Goal: Information Seeking & Learning: Learn about a topic

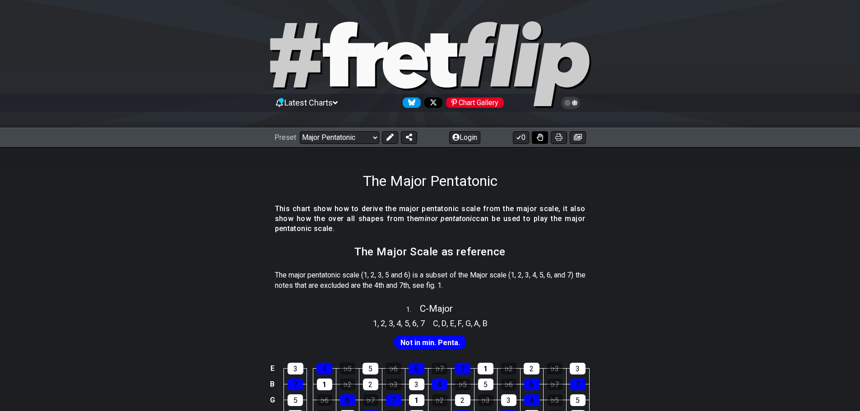
click at [540, 136] on icon at bounding box center [540, 137] width 6 height 7
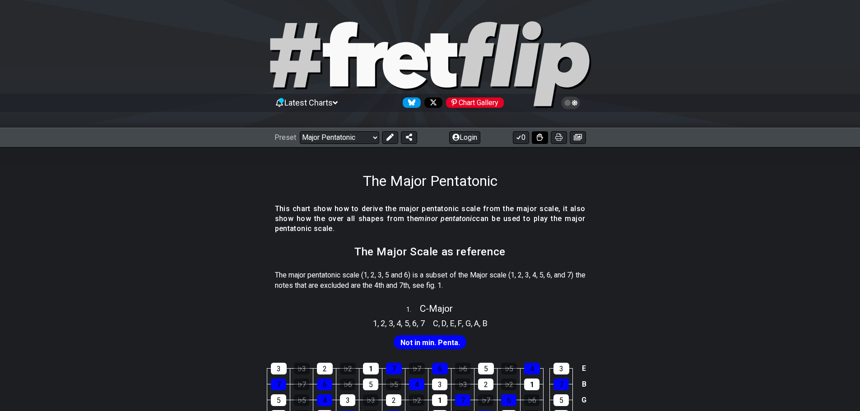
click at [540, 136] on icon at bounding box center [540, 137] width 6 height 7
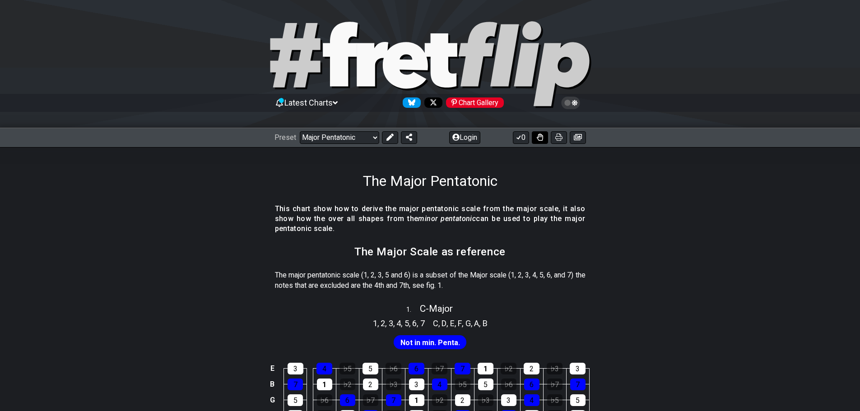
click at [538, 142] on button at bounding box center [540, 137] width 16 height 13
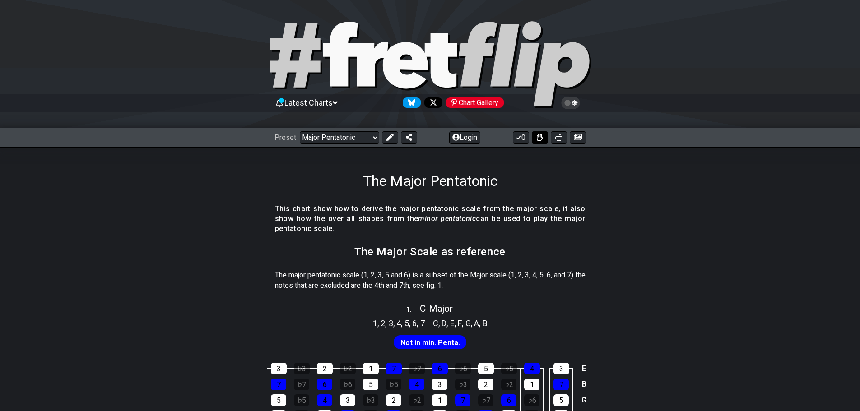
click at [537, 138] on icon at bounding box center [540, 137] width 6 height 7
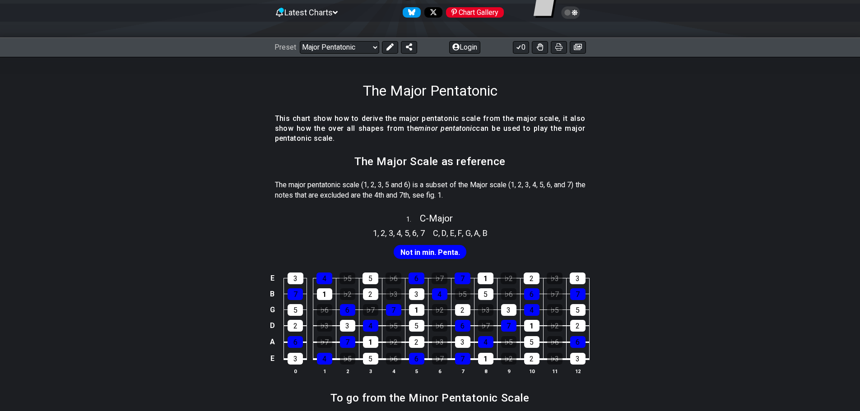
scroll to position [45, 0]
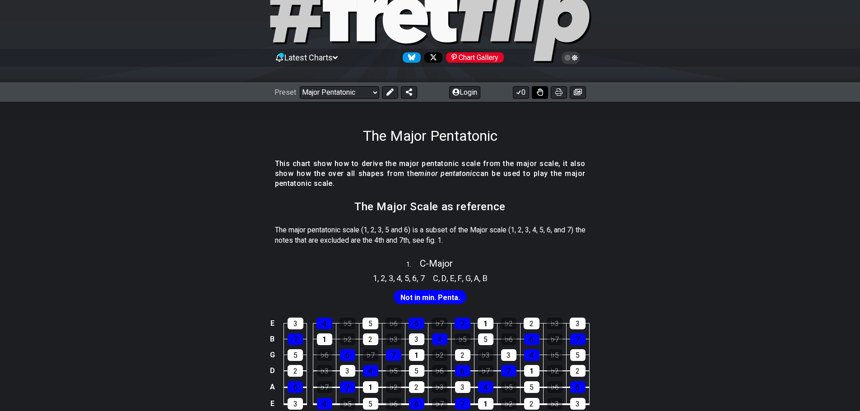
click at [539, 94] on icon at bounding box center [540, 92] width 6 height 7
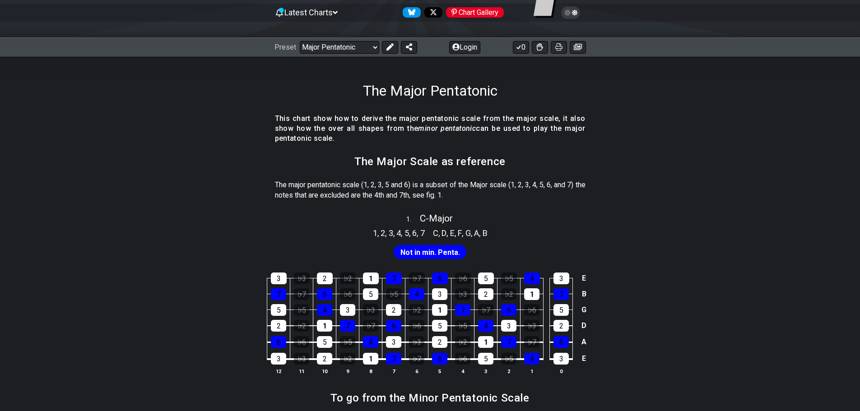
scroll to position [135, 0]
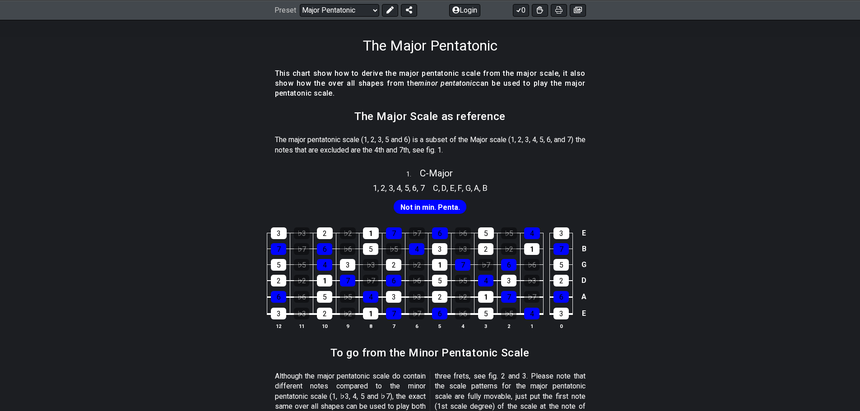
click at [451, 210] on span "Not in min. Penta." at bounding box center [431, 207] width 60 height 13
click at [433, 203] on span "Not in min. Penta." at bounding box center [431, 207] width 60 height 13
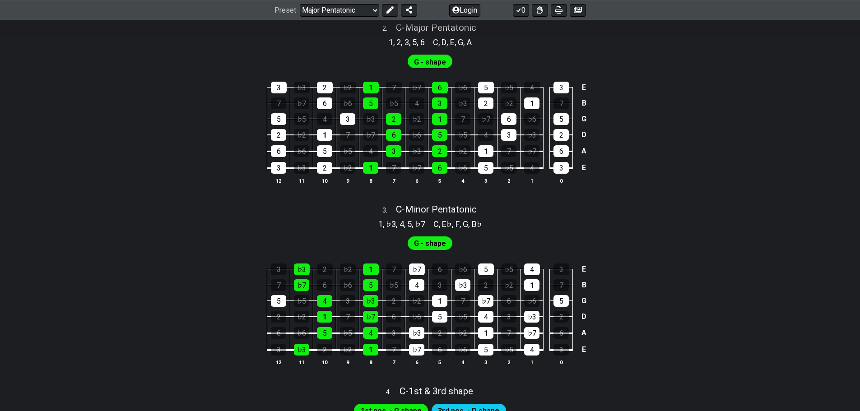
scroll to position [542, 0]
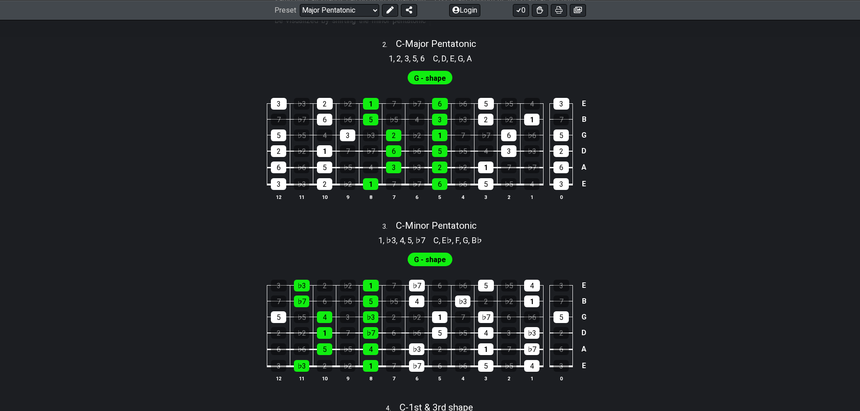
click at [397, 58] on span "2" at bounding box center [398, 58] width 5 height 12
click at [409, 47] on span "C - Major Pentatonic" at bounding box center [436, 43] width 80 height 11
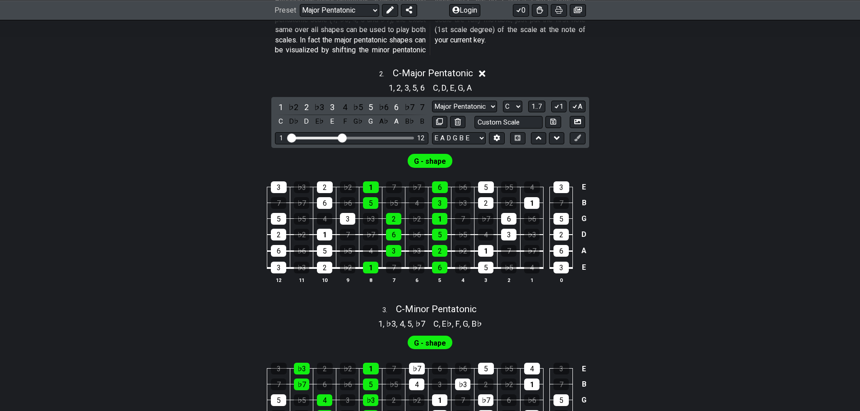
scroll to position [497, 0]
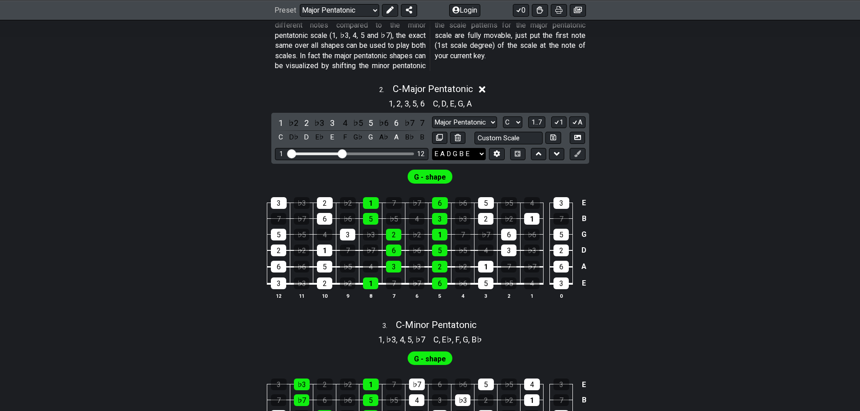
click at [471, 150] on select "E A D G B E E A D G B E E A D G B E B E A D F♯ B A D G C E A D A D G B E E♭ A♭ …" at bounding box center [459, 154] width 54 height 12
drag, startPoint x: 743, startPoint y: 203, endPoint x: 654, endPoint y: 196, distance: 88.8
click at [743, 204] on div "3 ♭3 2 ♭2 1 7 ♭7 6 ♭6 5 ♭5 4 3 E 7 ♭7 6 ♭6 5 ♭5 4 3 ♭3 2 ♭2 1 7 B 5 ♭5 4 3 ♭3 2…" at bounding box center [430, 249] width 860 height 127
drag, startPoint x: 338, startPoint y: 152, endPoint x: 371, endPoint y: 147, distance: 32.9
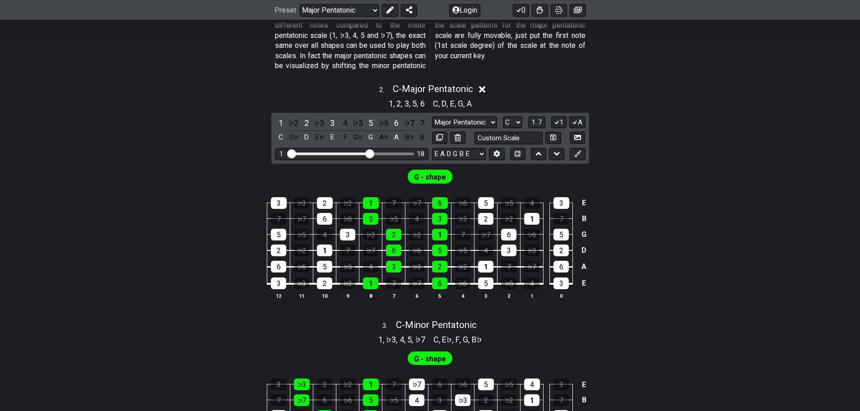
click at [371, 153] on input "Visible fret range" at bounding box center [352, 153] width 128 height 0
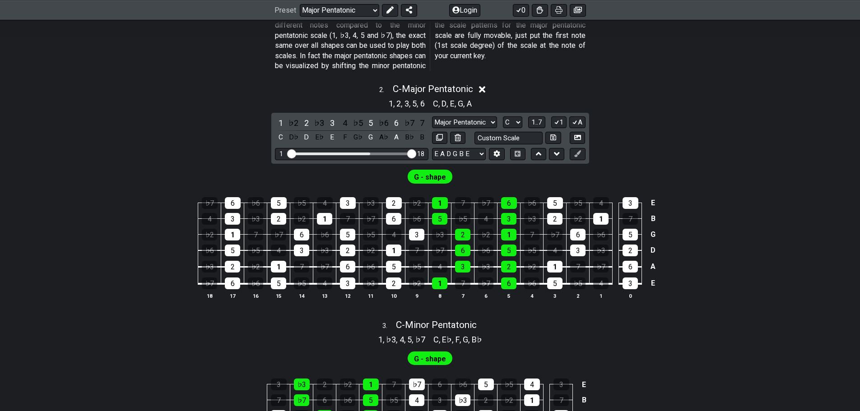
drag, startPoint x: 370, startPoint y: 150, endPoint x: 421, endPoint y: 149, distance: 51.0
click at [416, 153] on input "Visible fret range" at bounding box center [352, 153] width 128 height 0
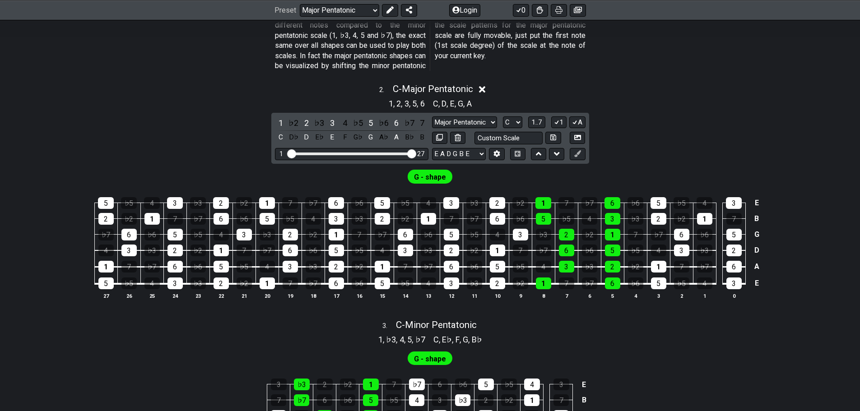
drag, startPoint x: 407, startPoint y: 152, endPoint x: 368, endPoint y: 155, distance: 38.5
click at [365, 157] on div "1 27" at bounding box center [352, 154] width 154 height 12
drag, startPoint x: 410, startPoint y: 151, endPoint x: 344, endPoint y: 158, distance: 66.4
click at [344, 153] on input "Visible fret range" at bounding box center [352, 153] width 128 height 0
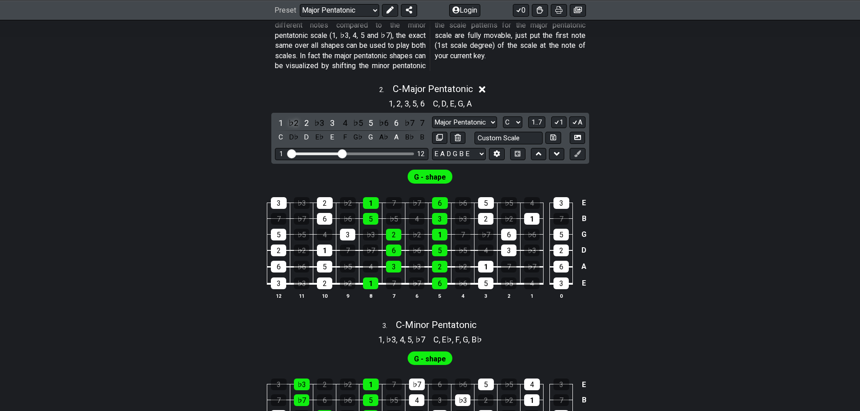
click at [295, 119] on div "♭2" at bounding box center [294, 123] width 12 height 12
click at [279, 123] on div "1" at bounding box center [281, 123] width 12 height 12
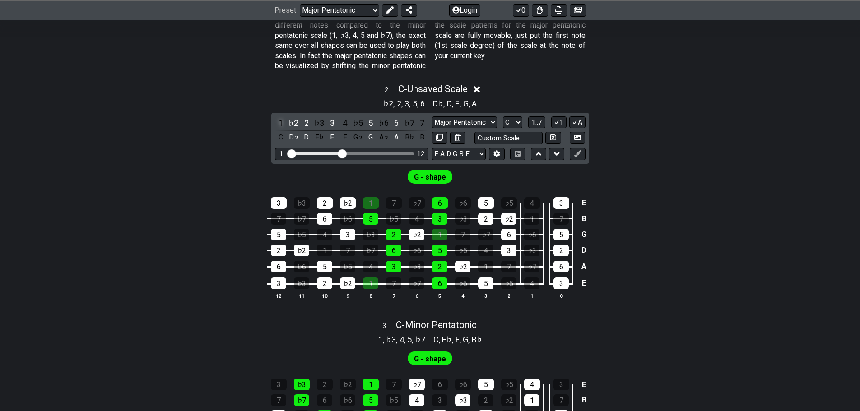
click at [280, 123] on div "1" at bounding box center [281, 123] width 12 height 12
click at [289, 122] on div "♭2" at bounding box center [294, 123] width 12 height 12
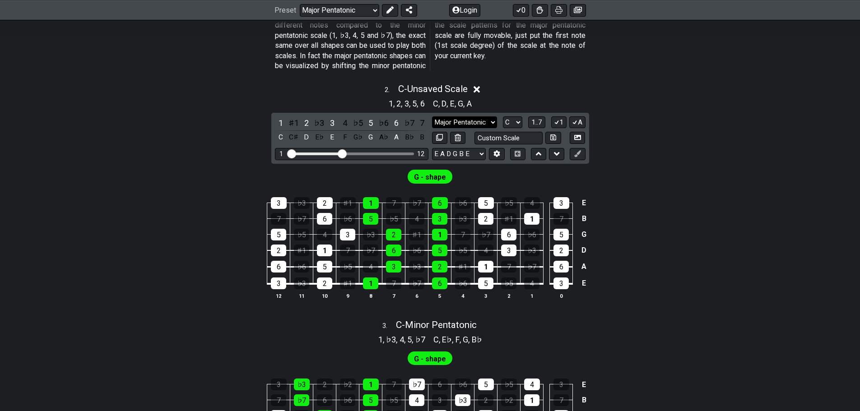
click at [472, 120] on select "Major Pentatonic Notes Minor Pentatonic Major Pentatonic Minor Blues Major Blue…" at bounding box center [464, 122] width 65 height 12
click at [432, 116] on select "Major Pentatonic Notes Minor Pentatonic Major Pentatonic Minor Blues Major Blue…" at bounding box center [464, 122] width 65 height 12
click at [517, 121] on select "A♭ A A♯ B♭ B C C♯ D♭ D D♯ E♭ E F F♯ G♭ G G♯" at bounding box center [512, 122] width 19 height 12
select select "A"
click at [503, 116] on select "A♭ A A♯ B♭ B C C♯ D♭ D D♯ E♭ E F F♯ G♭ G G♯" at bounding box center [512, 122] width 19 height 12
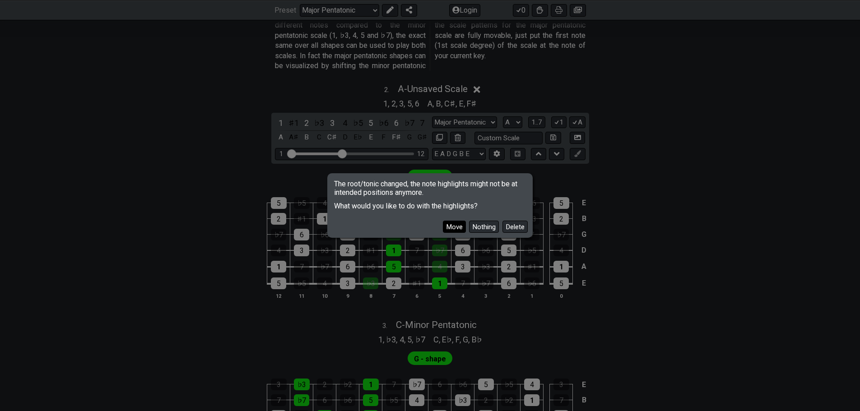
click at [452, 229] on button "Move" at bounding box center [454, 227] width 23 height 12
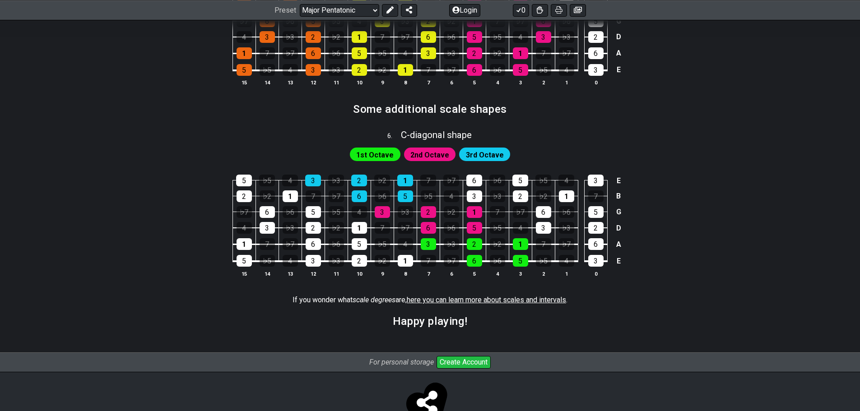
scroll to position [1258, 0]
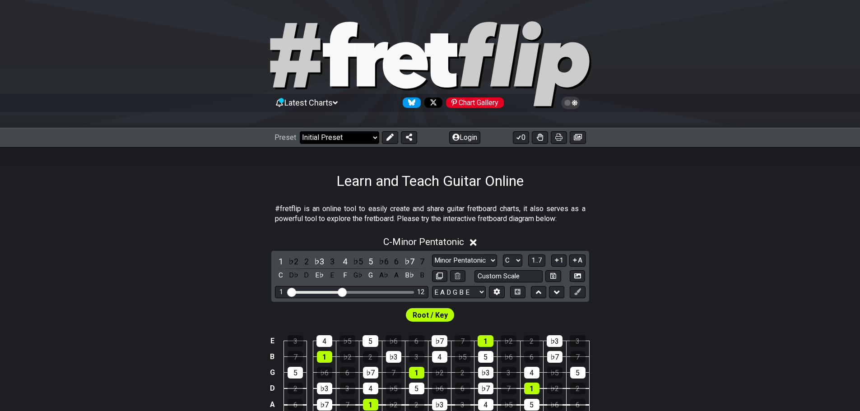
click at [348, 136] on select "Welcome to #fretflip! Initial Preset Custom Preset Minor Pentatonic Major Penta…" at bounding box center [339, 137] width 79 height 13
click at [300, 131] on select "Welcome to #fretflip! Initial Preset Custom Preset Minor Pentatonic Major Penta…" at bounding box center [339, 137] width 79 height 13
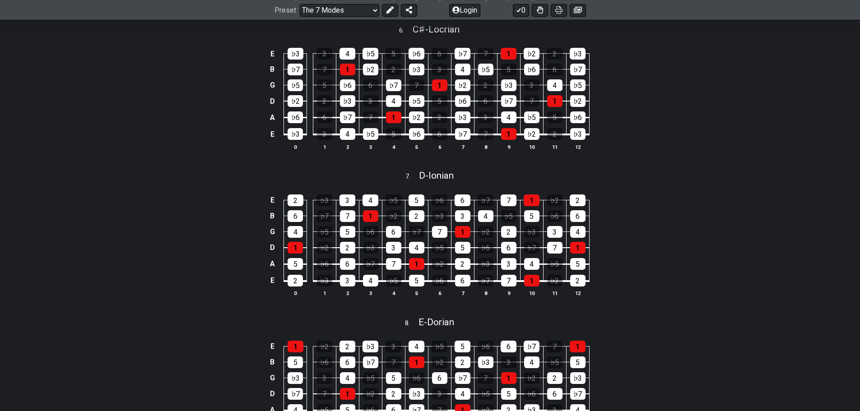
scroll to position [768, 0]
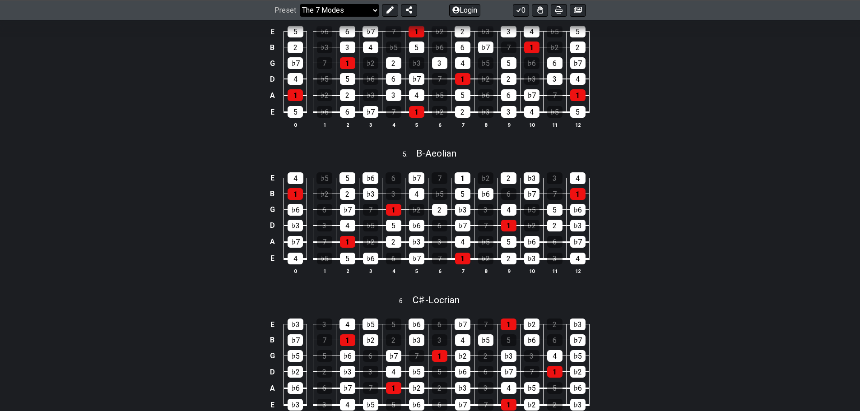
click at [339, 5] on select "Welcome to #fretflip! Initial Preset Custom Preset Minor Pentatonic Major Penta…" at bounding box center [339, 10] width 79 height 13
click at [300, 16] on select "Welcome to #fretflip! Initial Preset Custom Preset Minor Pentatonic Major Penta…" at bounding box center [339, 10] width 79 height 13
select select "/3nps-caged-shapes"
select select "A"
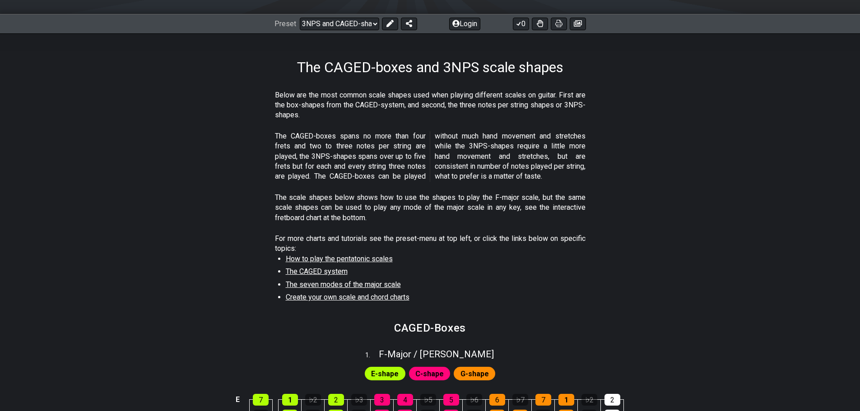
scroll to position [45, 0]
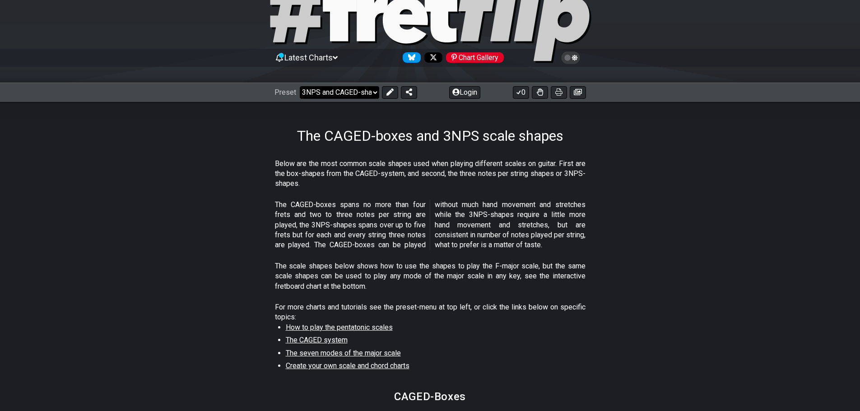
click at [326, 97] on select "Welcome to #fretflip! Initial Preset Custom Preset Minor Pentatonic Major Penta…" at bounding box center [339, 92] width 79 height 13
click at [300, 86] on select "Welcome to #fretflip! Initial Preset Custom Preset Minor Pentatonic Major Penta…" at bounding box center [339, 92] width 79 height 13
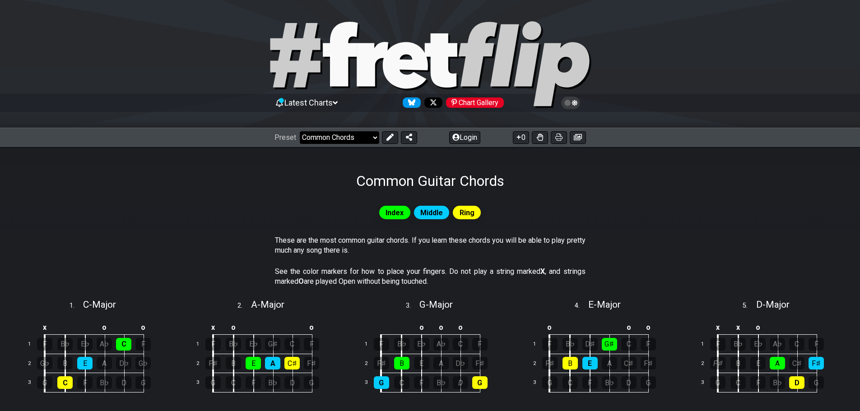
click at [345, 140] on select "Welcome to #fretflip! Initial Preset Custom Preset Minor Pentatonic Major Penta…" at bounding box center [339, 137] width 79 height 13
click at [300, 131] on select "Welcome to #fretflip! Initial Preset Custom Preset Minor Pentatonic Major Penta…" at bounding box center [339, 137] width 79 height 13
select select "/minor-pentatonic"
select select "C"
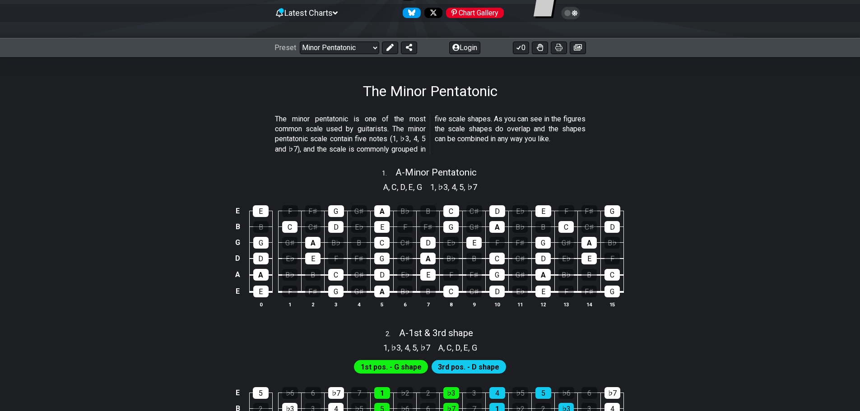
scroll to position [90, 0]
click at [543, 47] on button at bounding box center [540, 47] width 16 height 13
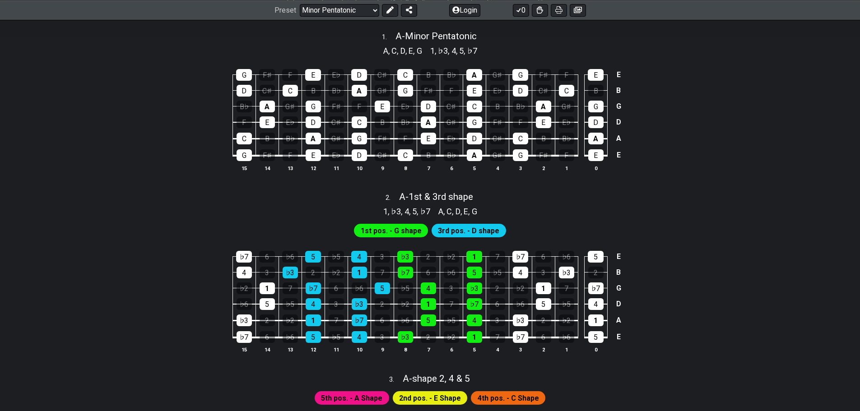
scroll to position [226, 0]
click at [357, 3] on div "Preset Welcome to #fretflip! Initial Preset Custom Preset Minor Pentatonic Majo…" at bounding box center [430, 10] width 860 height 20
click at [357, 9] on select "Welcome to #fretflip! Initial Preset Custom Preset Minor Pentatonic Major Penta…" at bounding box center [339, 10] width 79 height 13
click at [300, 4] on select "Welcome to #fretflip! Initial Preset Custom Preset Minor Pentatonic Major Penta…" at bounding box center [339, 10] width 79 height 13
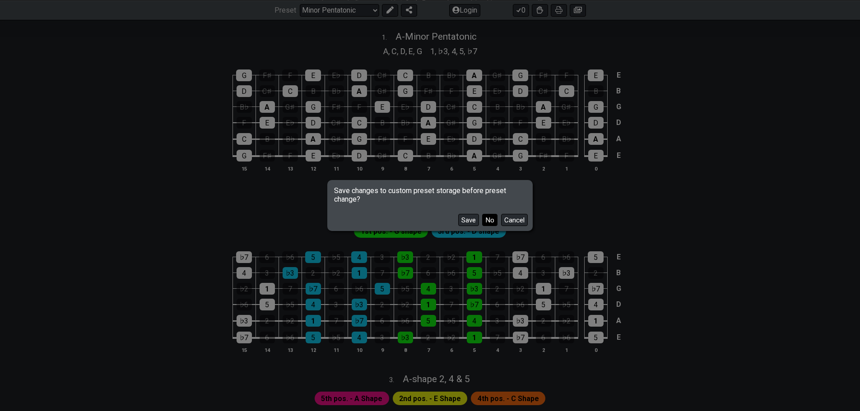
click at [484, 221] on button "No" at bounding box center [489, 220] width 15 height 12
select select "/major-pentatonic"
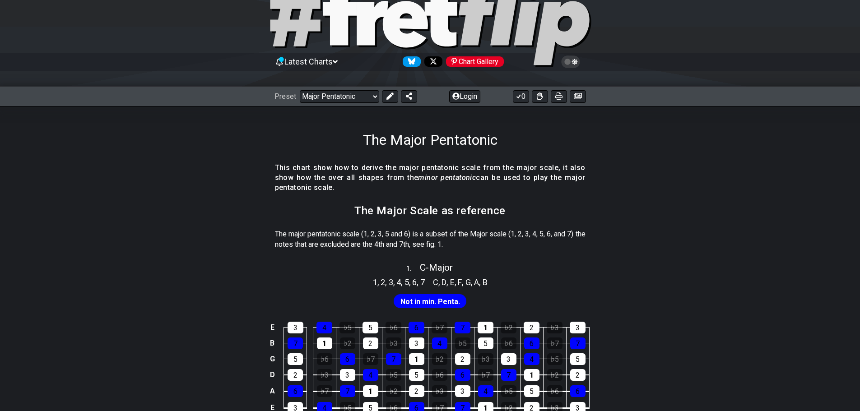
scroll to position [90, 0]
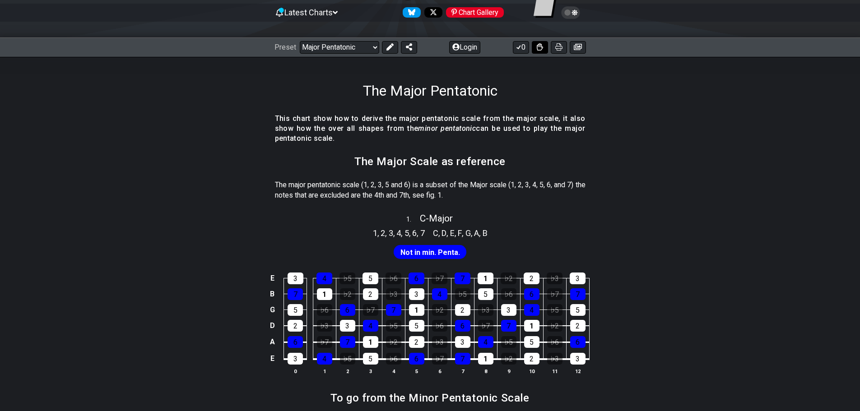
click at [542, 48] on icon at bounding box center [540, 46] width 6 height 7
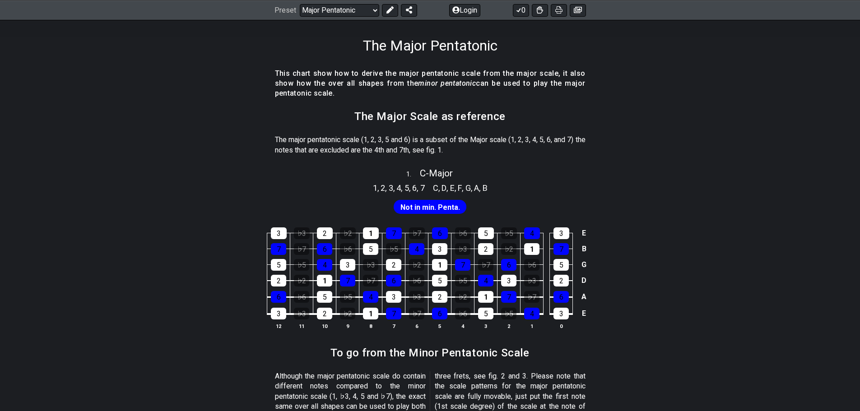
scroll to position [45, 0]
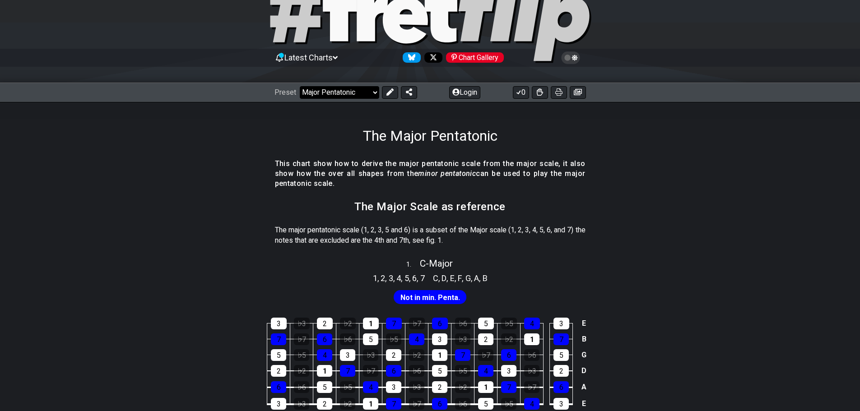
click at [367, 97] on select "Welcome to #fretflip! Initial Preset Custom Preset Minor Pentatonic Major Penta…" at bounding box center [339, 92] width 79 height 13
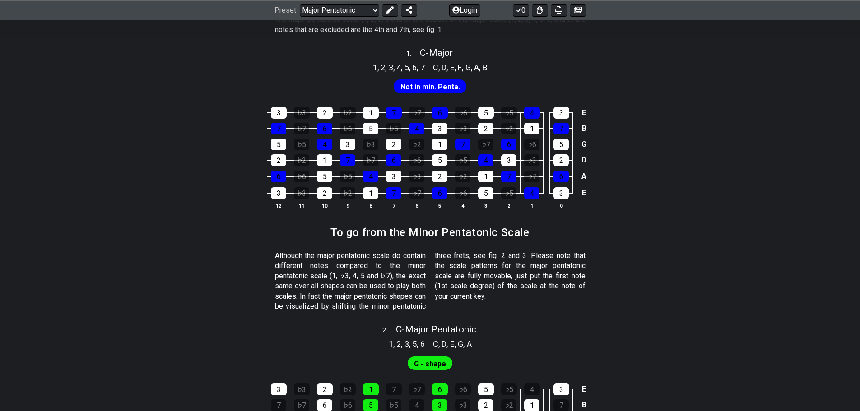
scroll to position [361, 0]
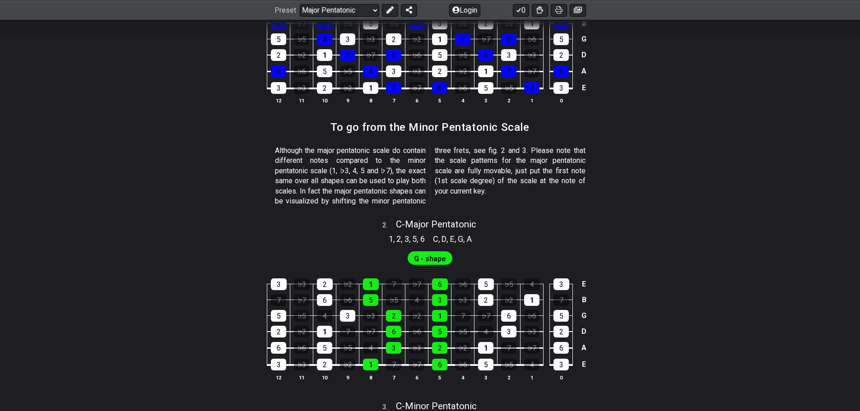
click at [437, 261] on span "G - shape" at bounding box center [430, 258] width 32 height 13
click at [421, 226] on span "C - Major Pentatonic" at bounding box center [436, 224] width 80 height 11
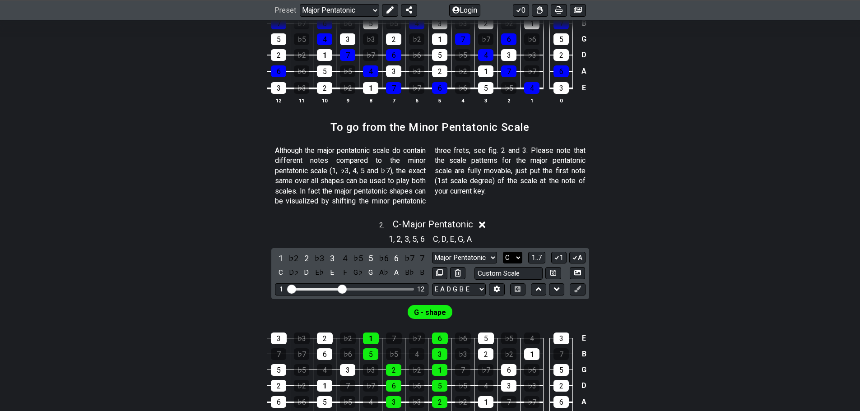
click at [512, 257] on select "A♭ A A♯ B♭ B C C♯ D♭ D D♯ E♭ E F F♯ G♭ G G♯" at bounding box center [512, 258] width 19 height 12
select select "A"
click at [503, 252] on select "A♭ A A♯ B♭ B C C♯ D♭ D D♯ E♭ E F F♯ G♭ G G♯" at bounding box center [512, 258] width 19 height 12
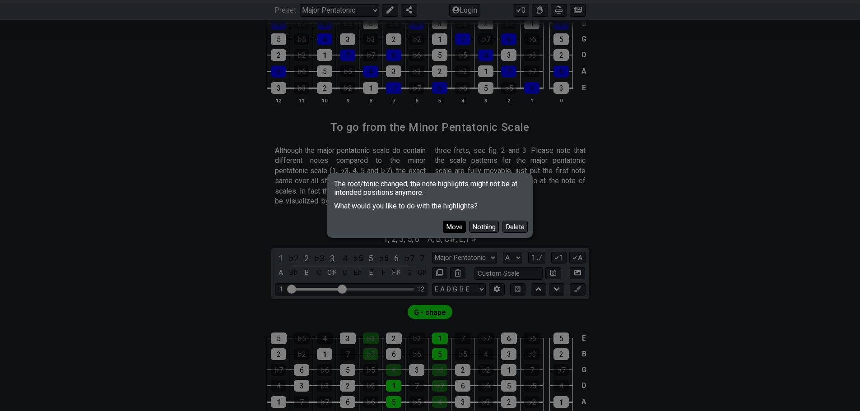
click at [455, 226] on button "Move" at bounding box center [454, 227] width 23 height 12
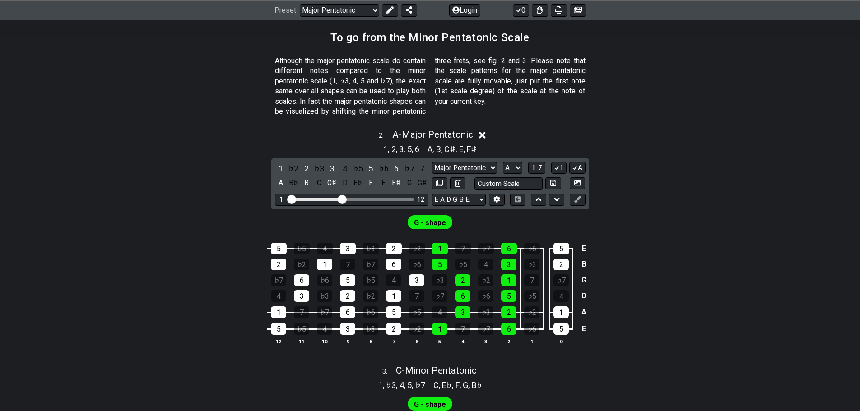
scroll to position [452, 0]
click at [335, 6] on select "Welcome to #fretflip! Initial Preset Custom Preset Minor Pentatonic Major Penta…" at bounding box center [339, 10] width 79 height 13
click at [300, 4] on select "Welcome to #fretflip! Initial Preset Custom Preset Minor Pentatonic Major Penta…" at bounding box center [339, 10] width 79 height 13
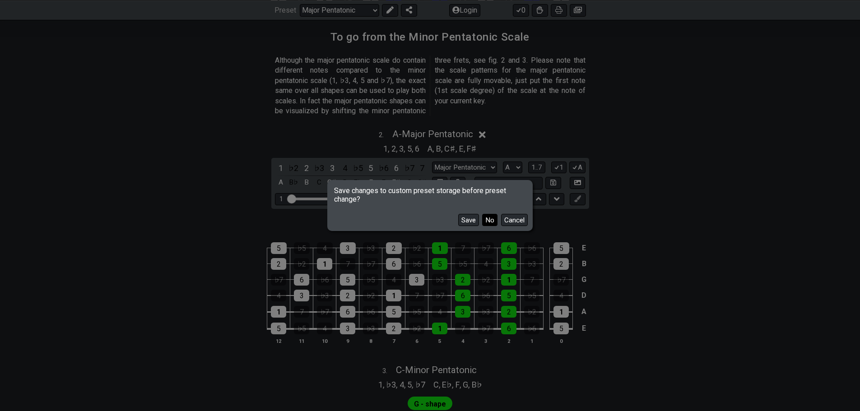
click at [484, 219] on button "No" at bounding box center [489, 220] width 15 height 12
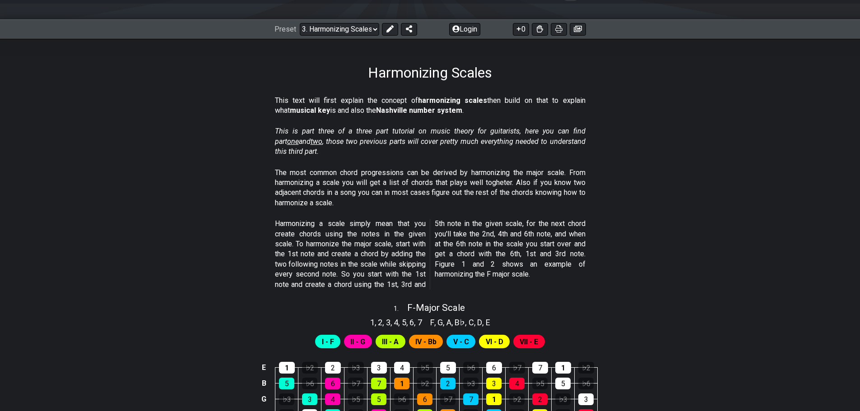
scroll to position [90, 0]
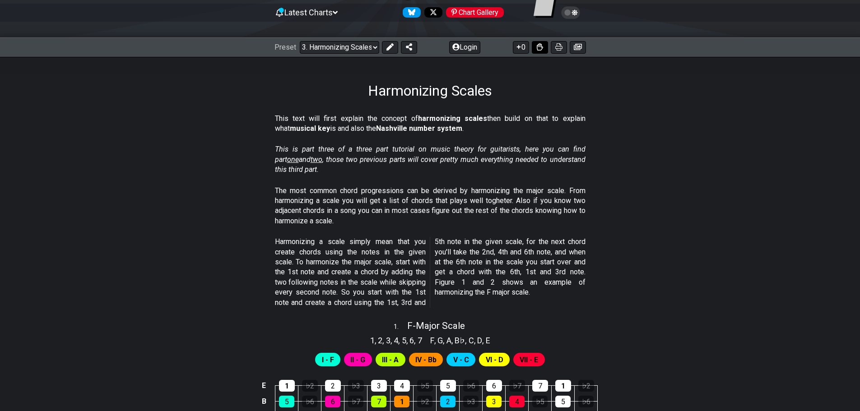
click at [540, 50] on icon at bounding box center [540, 46] width 6 height 7
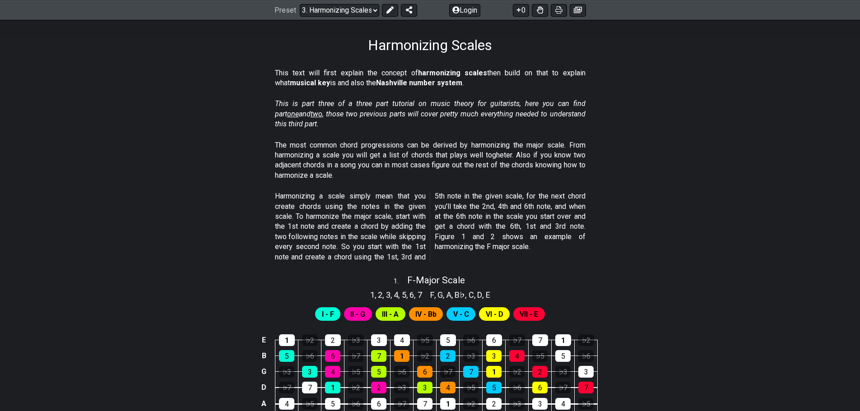
scroll to position [135, 0]
click at [540, 14] on button at bounding box center [540, 10] width 16 height 13
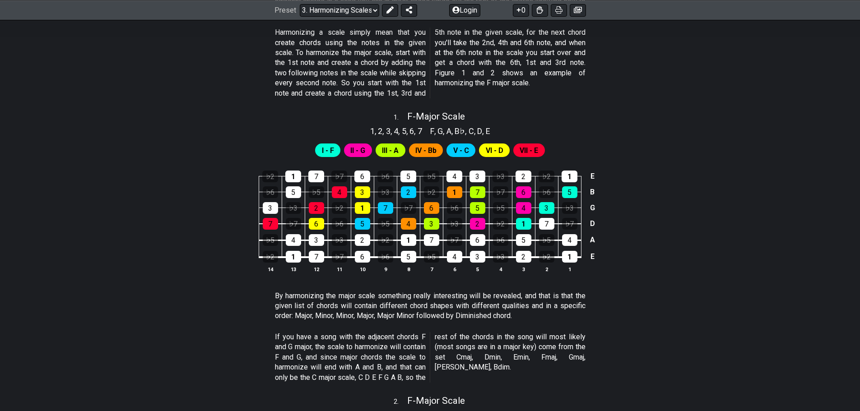
scroll to position [316, 0]
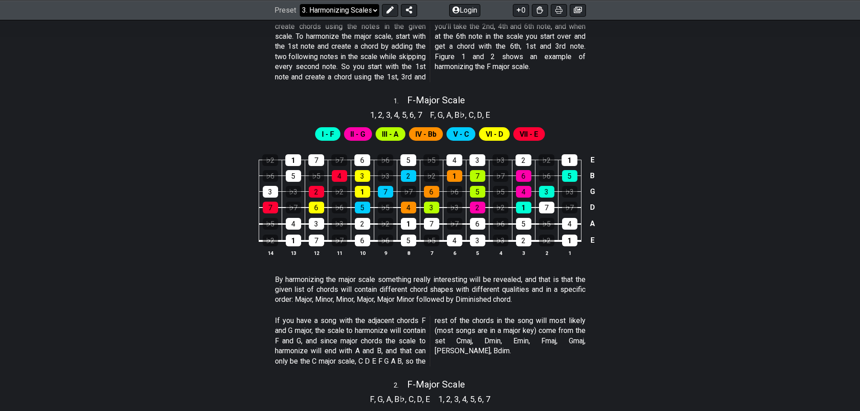
click at [331, 6] on select "Welcome to #fretflip! Initial Preset Custom Preset Minor Pentatonic Major Penta…" at bounding box center [339, 10] width 79 height 13
click at [300, 4] on select "Welcome to #fretflip! Initial Preset Custom Preset Minor Pentatonic Major Penta…" at bounding box center [339, 10] width 79 height 13
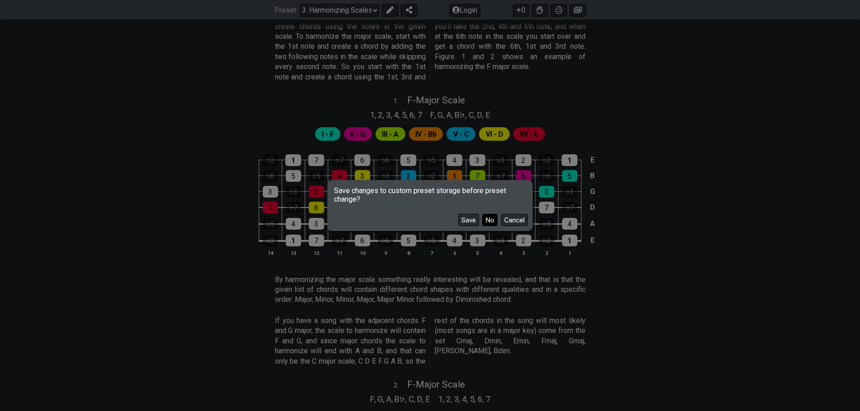
click at [485, 222] on button "No" at bounding box center [489, 220] width 15 height 12
select select "/musical-notes-explained"
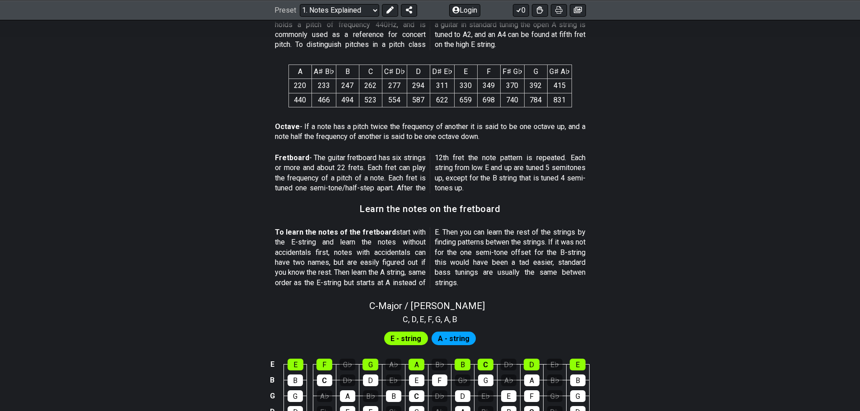
scroll to position [845, 0]
